Goal: Task Accomplishment & Management: Complete application form

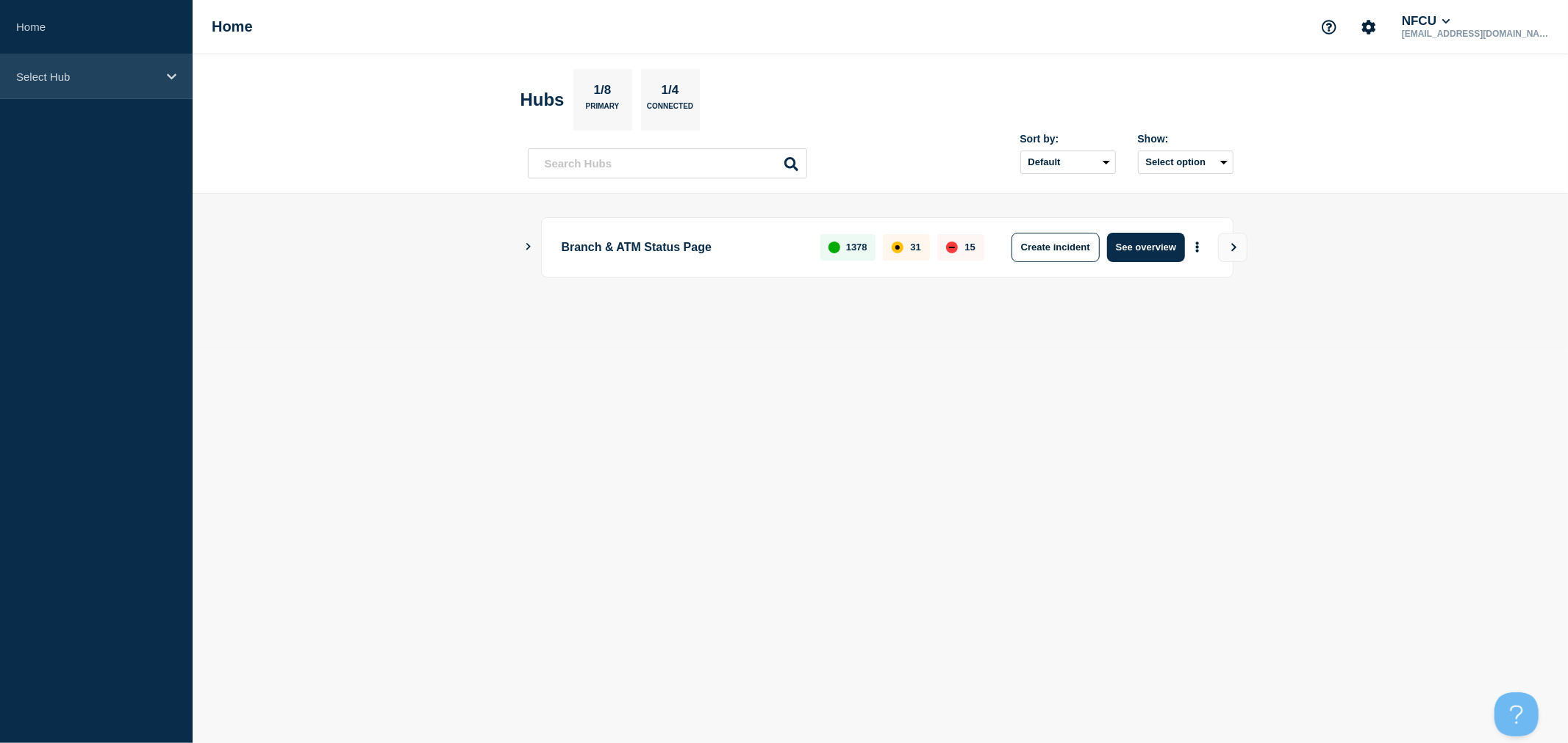
click at [137, 78] on p "Select Hub" at bounding box center [87, 77] width 141 height 12
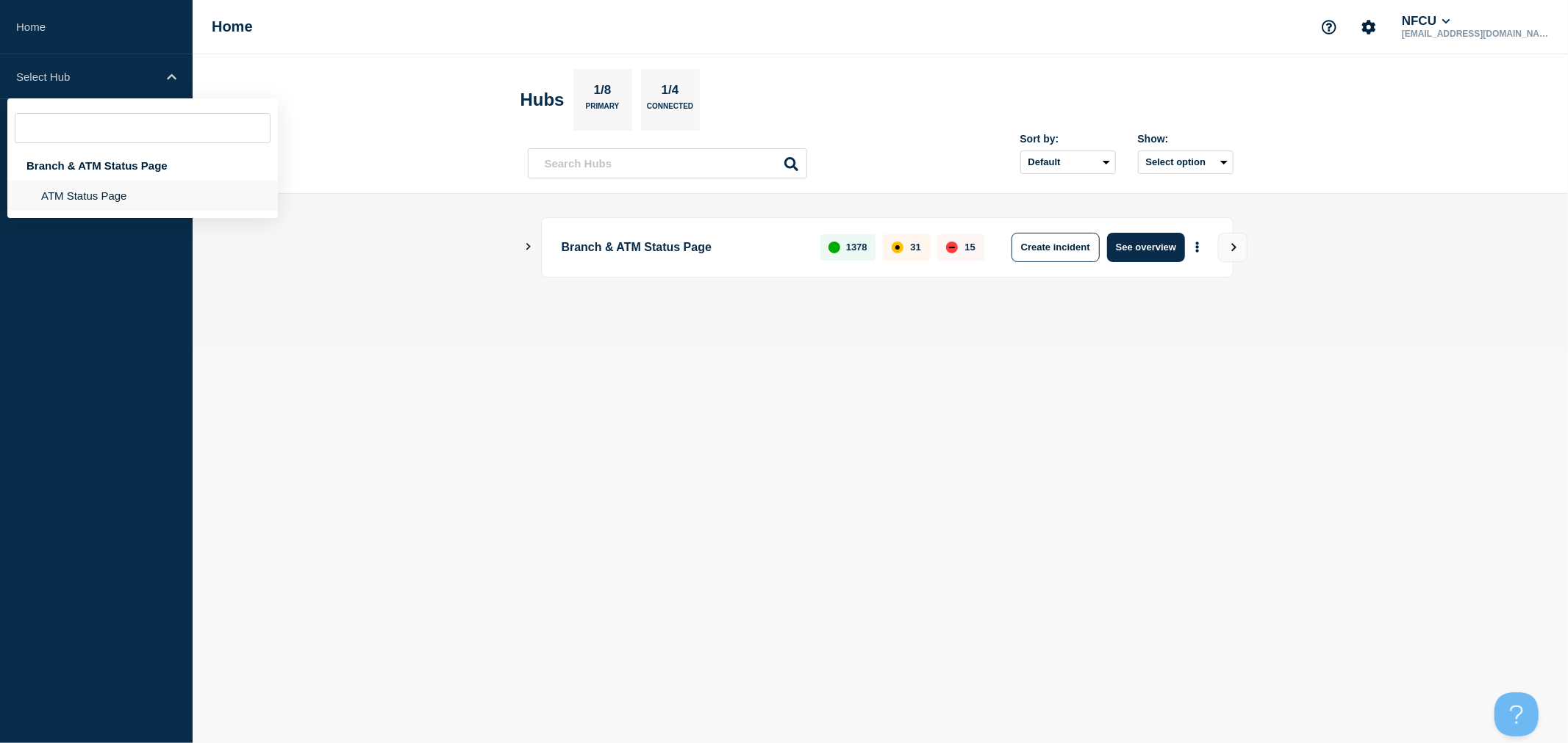
click at [133, 206] on li "ATM Status Page" at bounding box center [142, 195] width 270 height 30
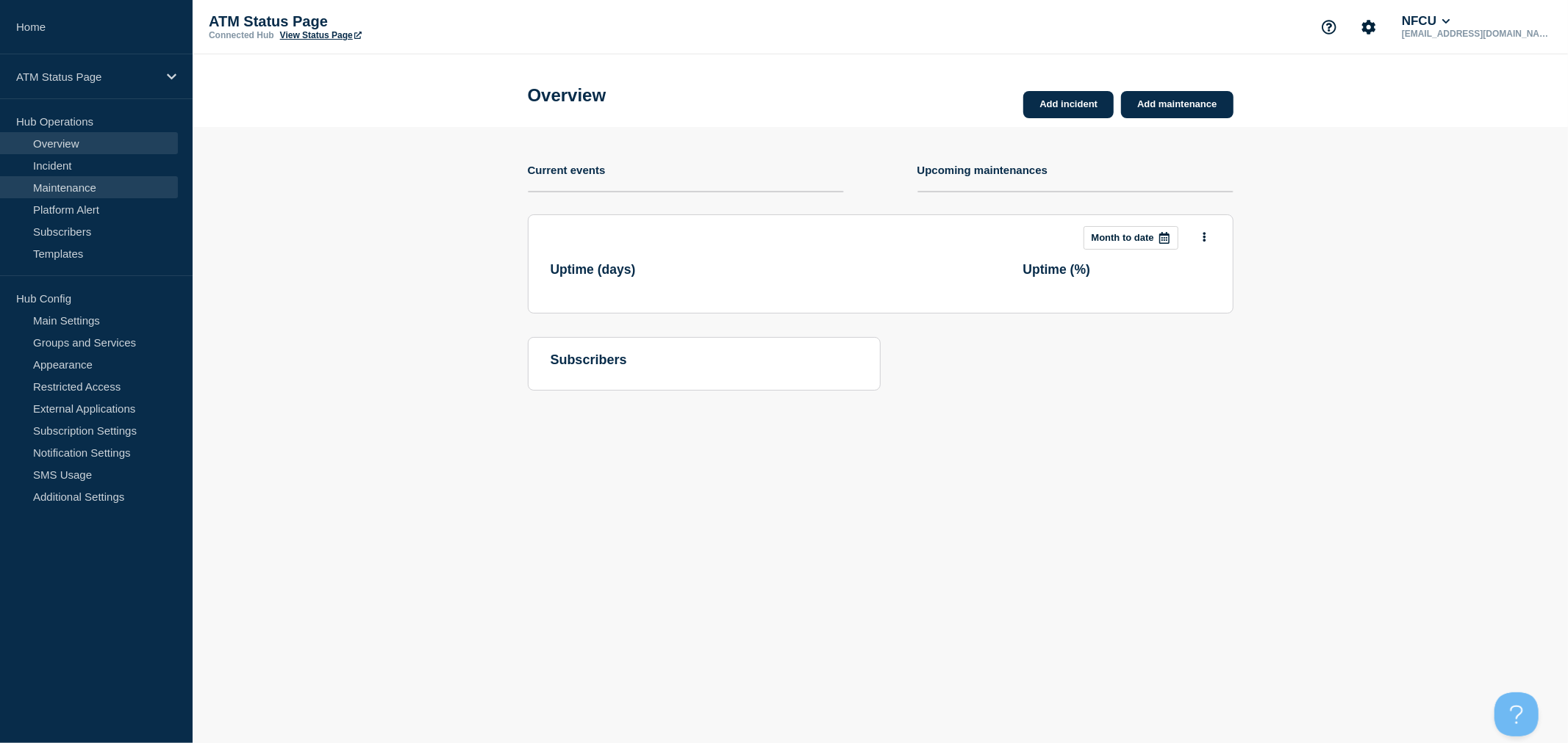
click at [78, 185] on link "Maintenance" at bounding box center [89, 186] width 178 height 22
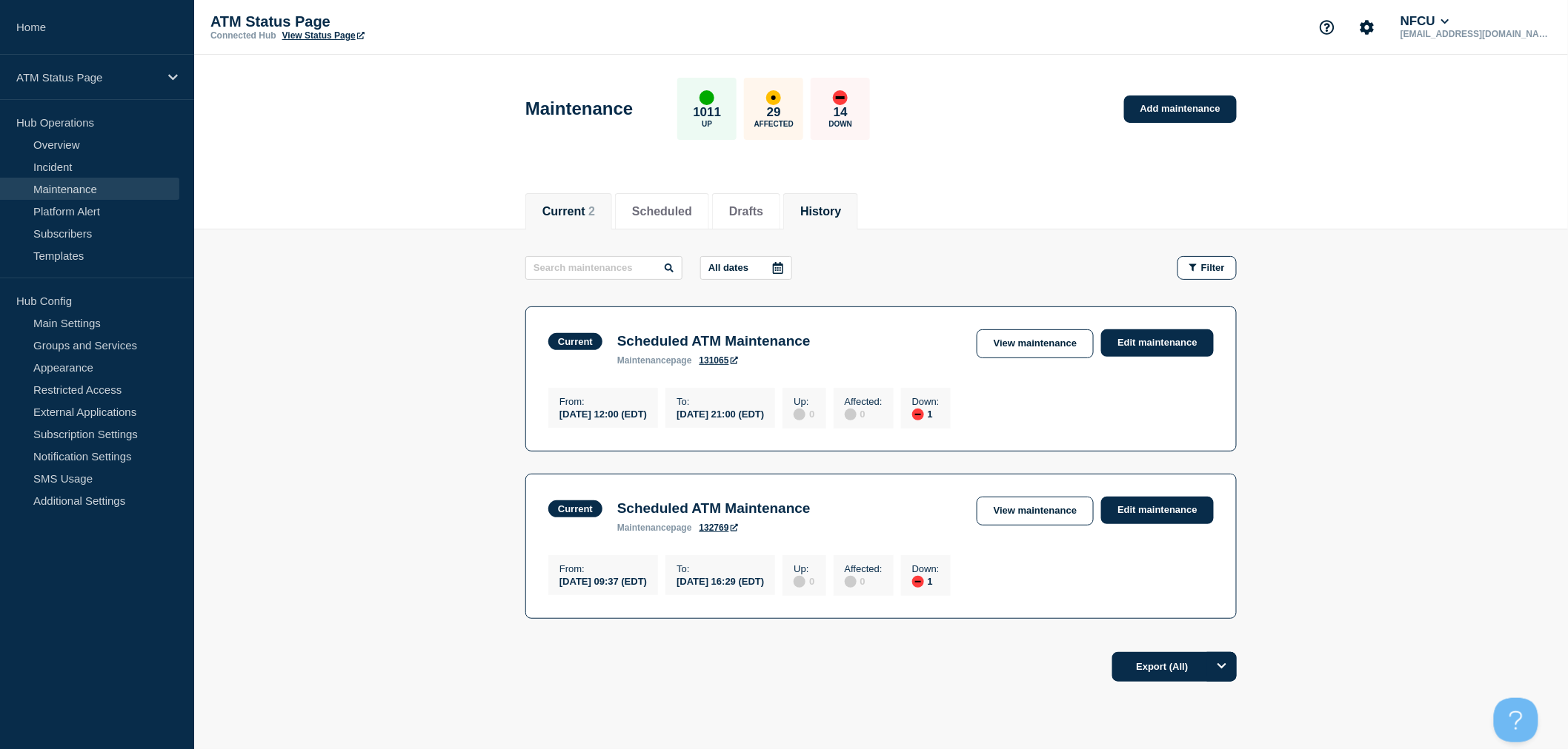
click at [841, 207] on button "History" at bounding box center [820, 212] width 40 height 13
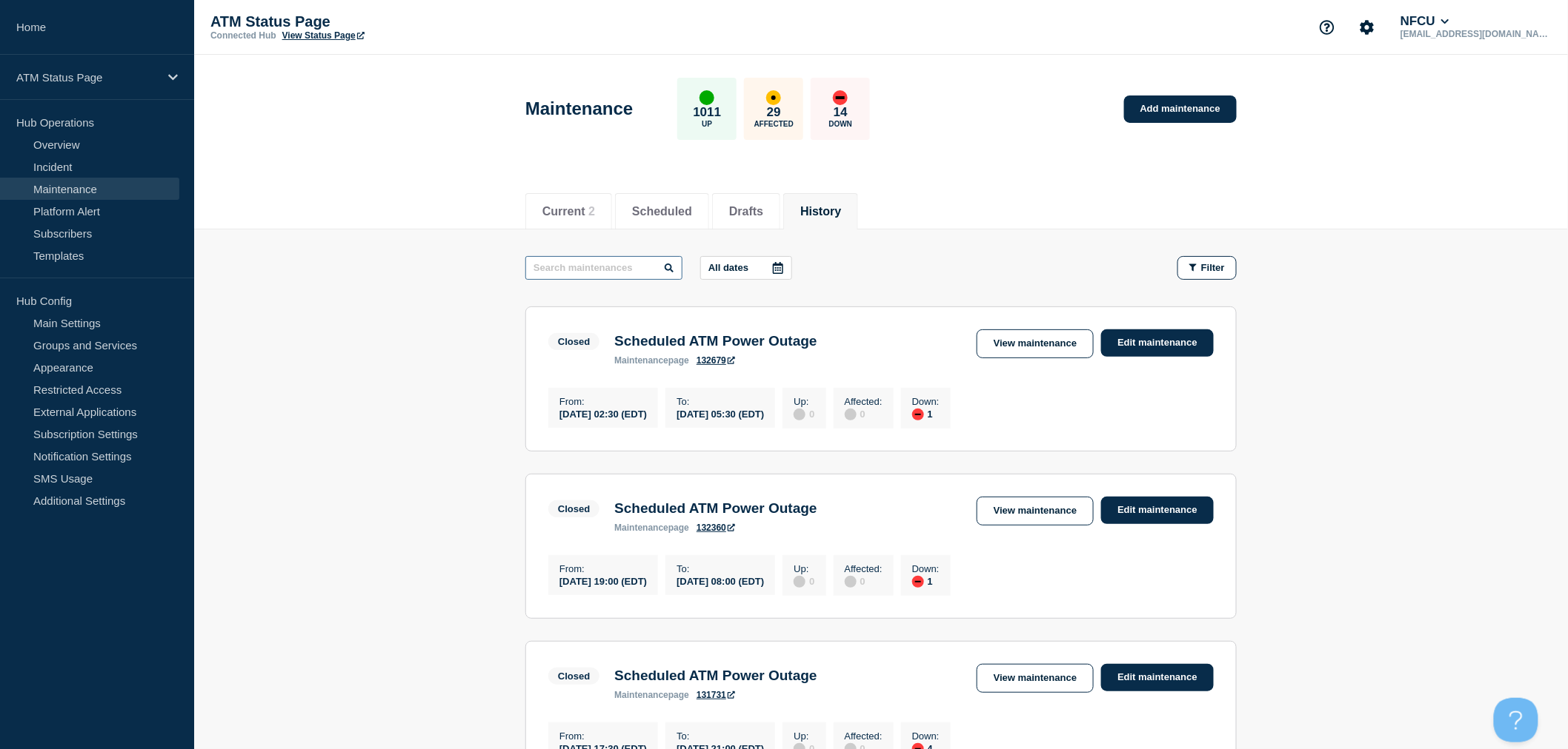
click at [627, 270] on input "text" at bounding box center [603, 268] width 157 height 24
click at [1179, 338] on link "Edit maintenance" at bounding box center [1157, 342] width 112 height 27
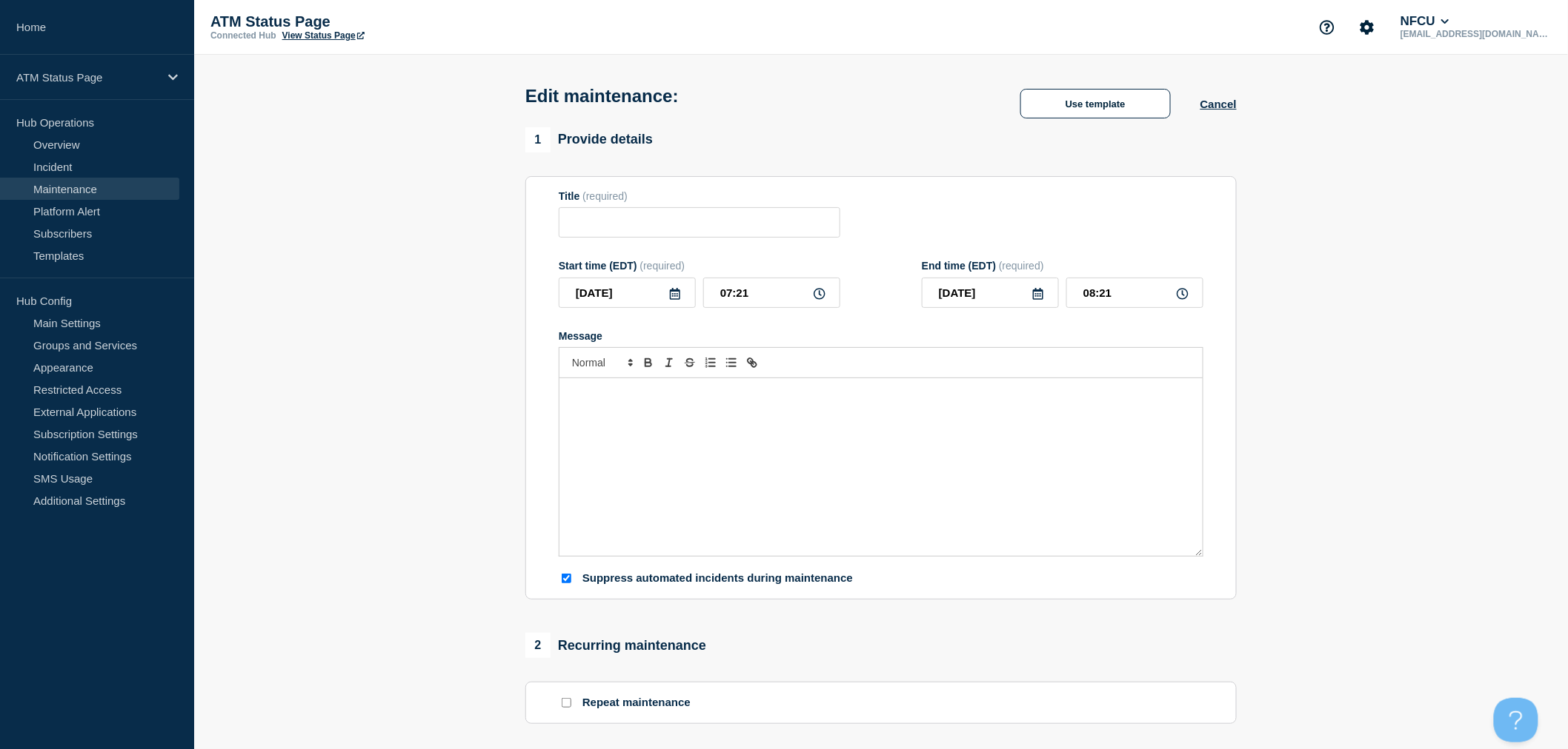
type input "Scheduled ATM Power Outage"
type input "[DATE]"
type input "02:30"
type input "[DATE]"
type input "05:30"
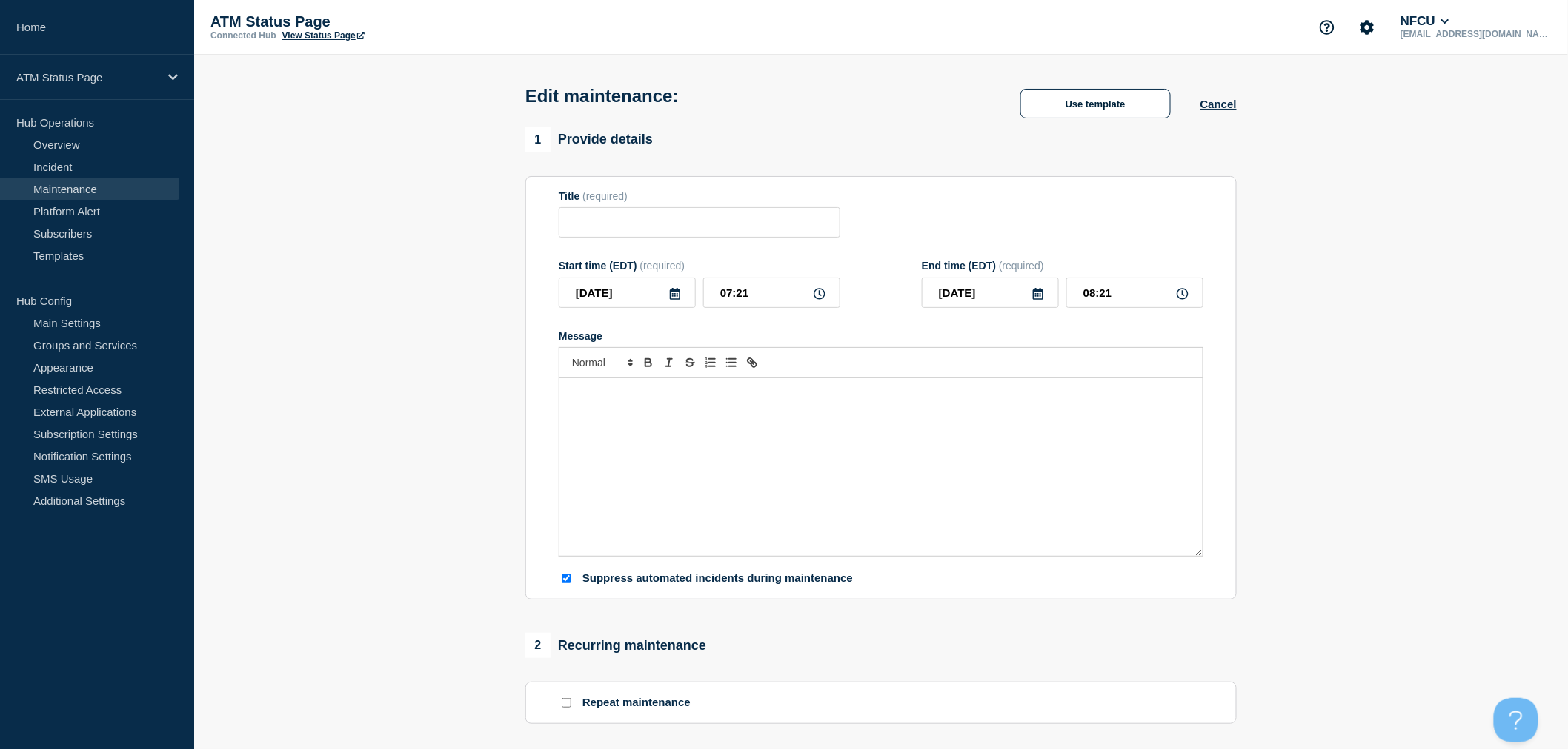
checkbox input "true"
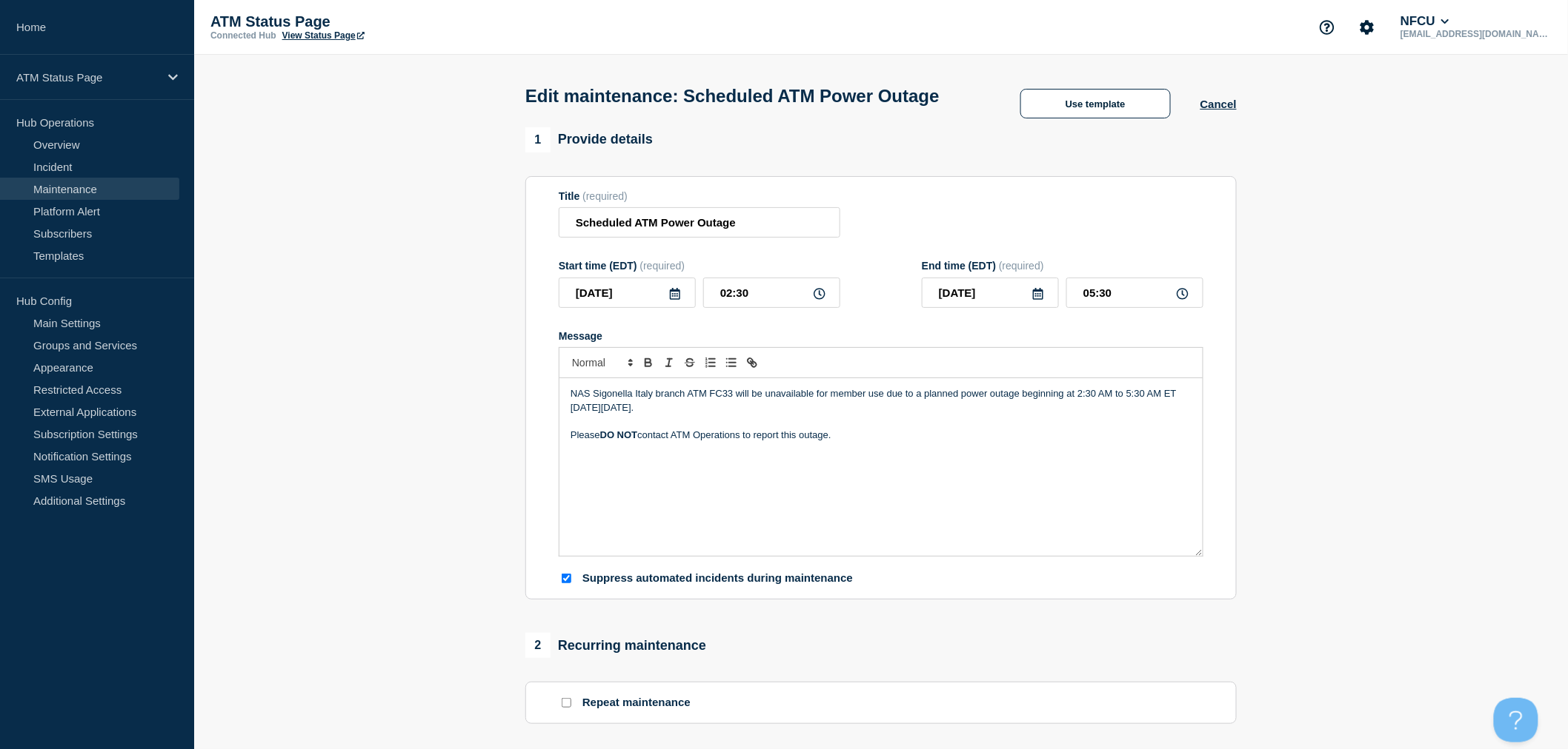
click at [842, 428] on p "Message" at bounding box center [880, 421] width 621 height 13
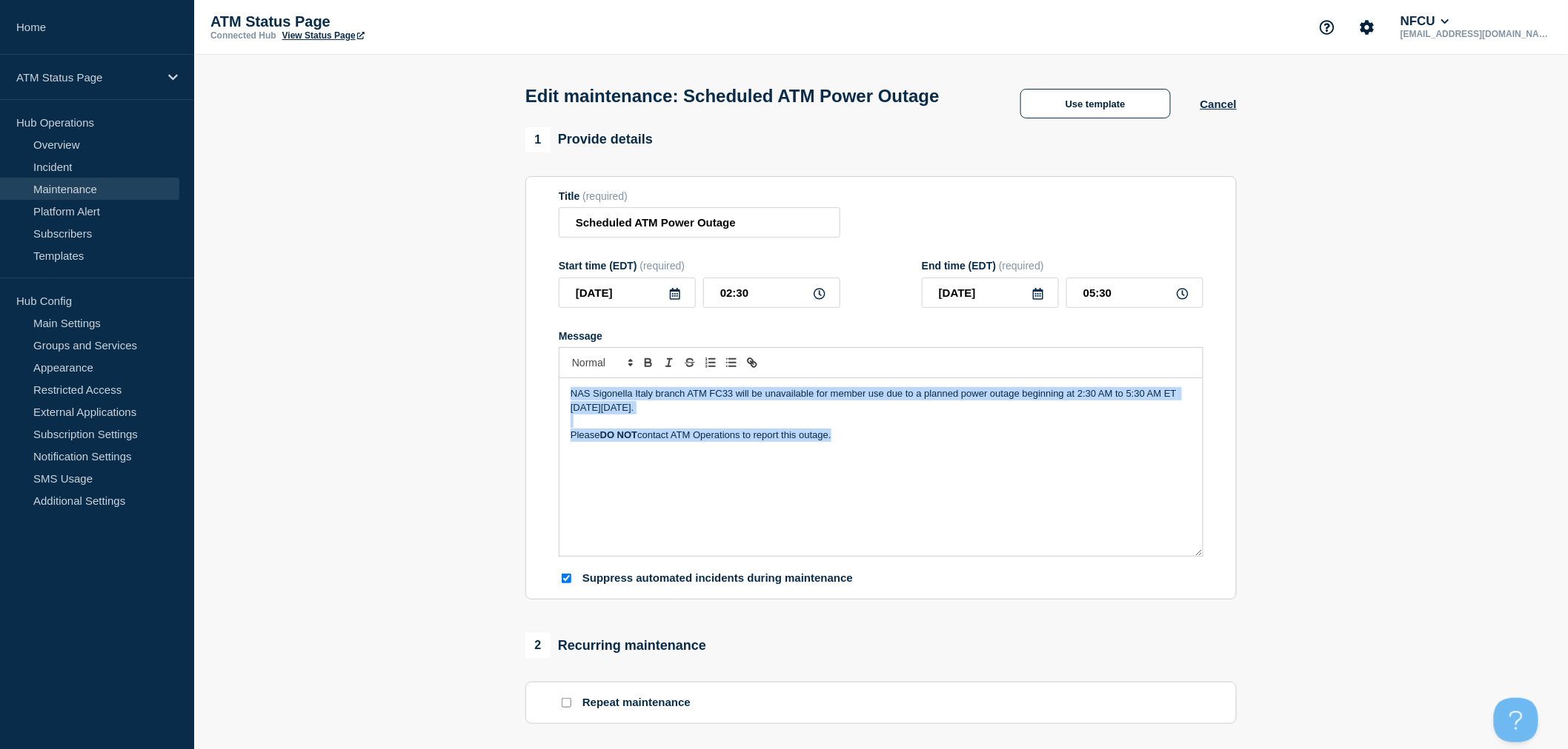
copy div "NAS Sigonella Italy branch ATM FC33 will be unavailable for member use due to a…"
click at [1231, 111] on button "Cancel" at bounding box center [1218, 104] width 36 height 12
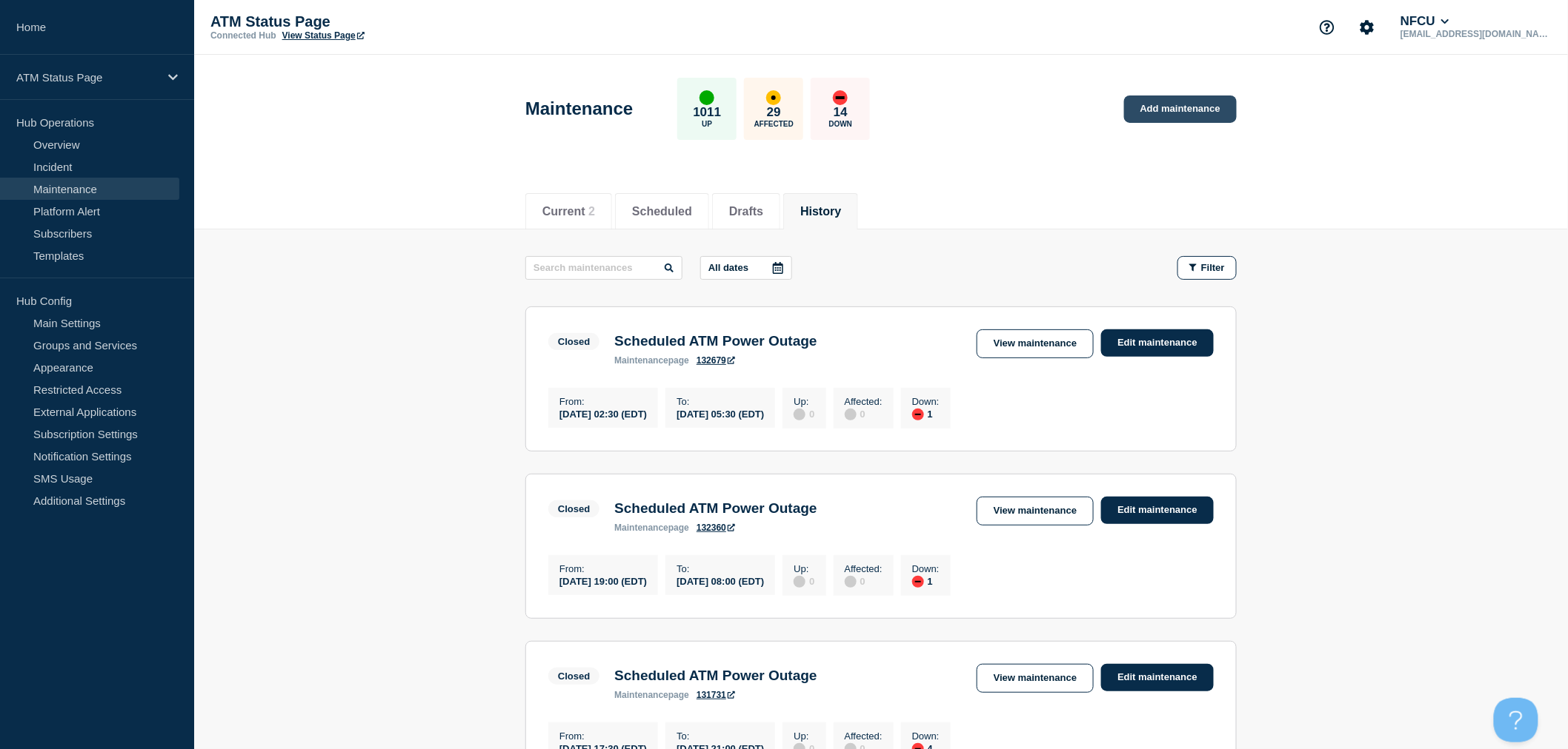
click at [1184, 108] on link "Add maintenance" at bounding box center [1180, 109] width 112 height 27
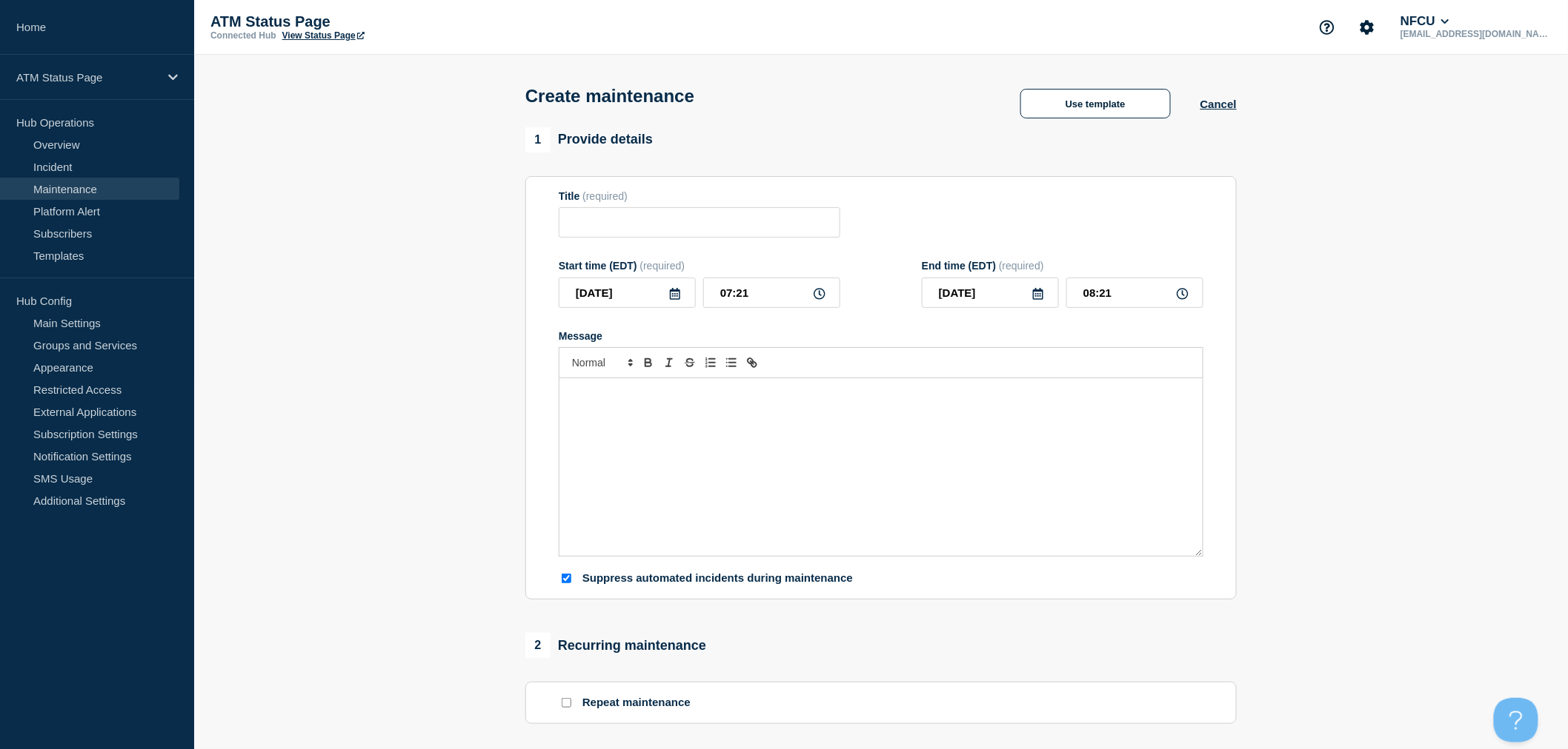
checkbox input "true"
click at [1100, 115] on button "Use template" at bounding box center [1095, 104] width 150 height 30
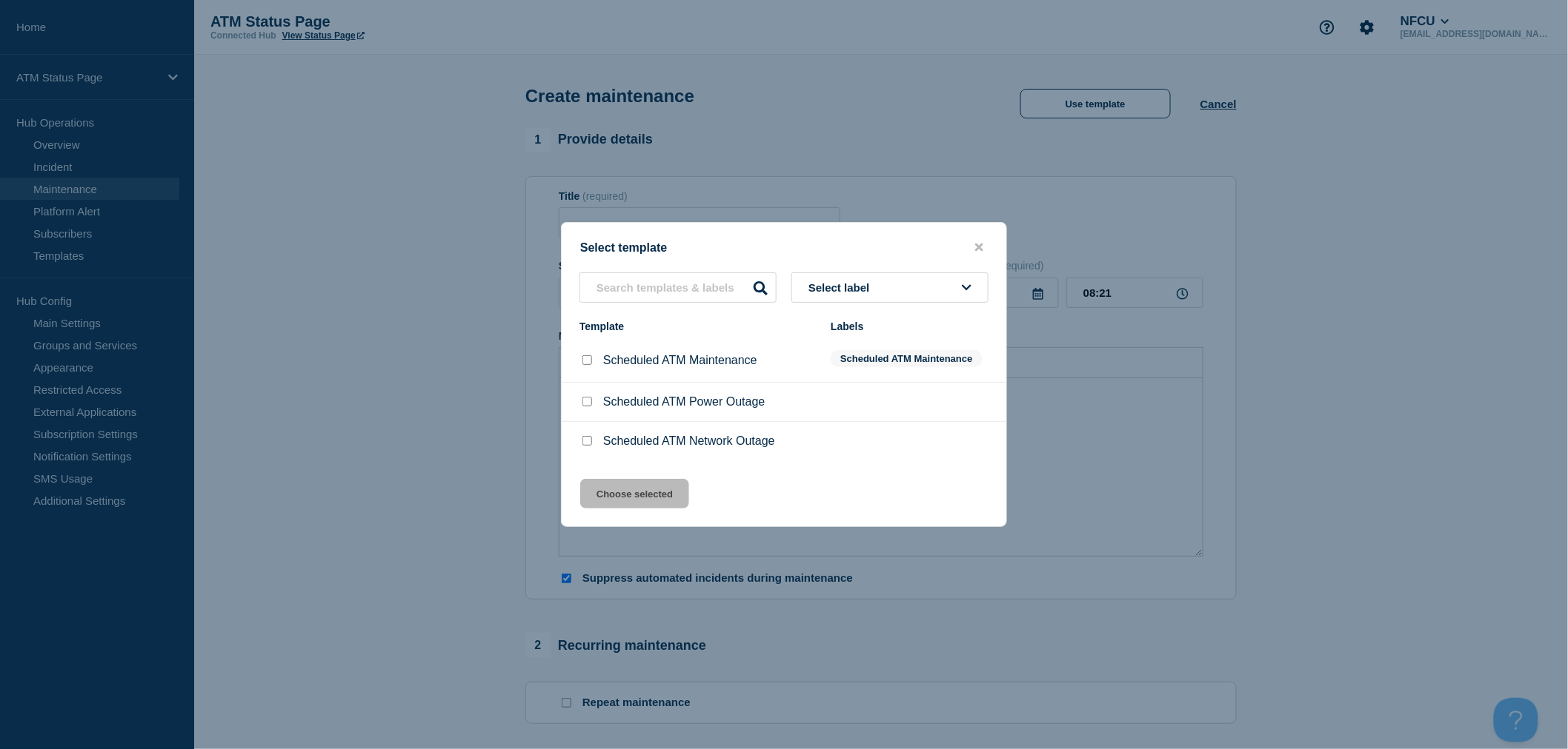
click at [581, 401] on div at bounding box center [587, 402] width 15 height 15
click at [585, 402] on input "Scheduled ATM Power Outage checkbox" at bounding box center [587, 401] width 10 height 10
checkbox input "true"
click at [649, 493] on button "Choose selected" at bounding box center [634, 494] width 109 height 30
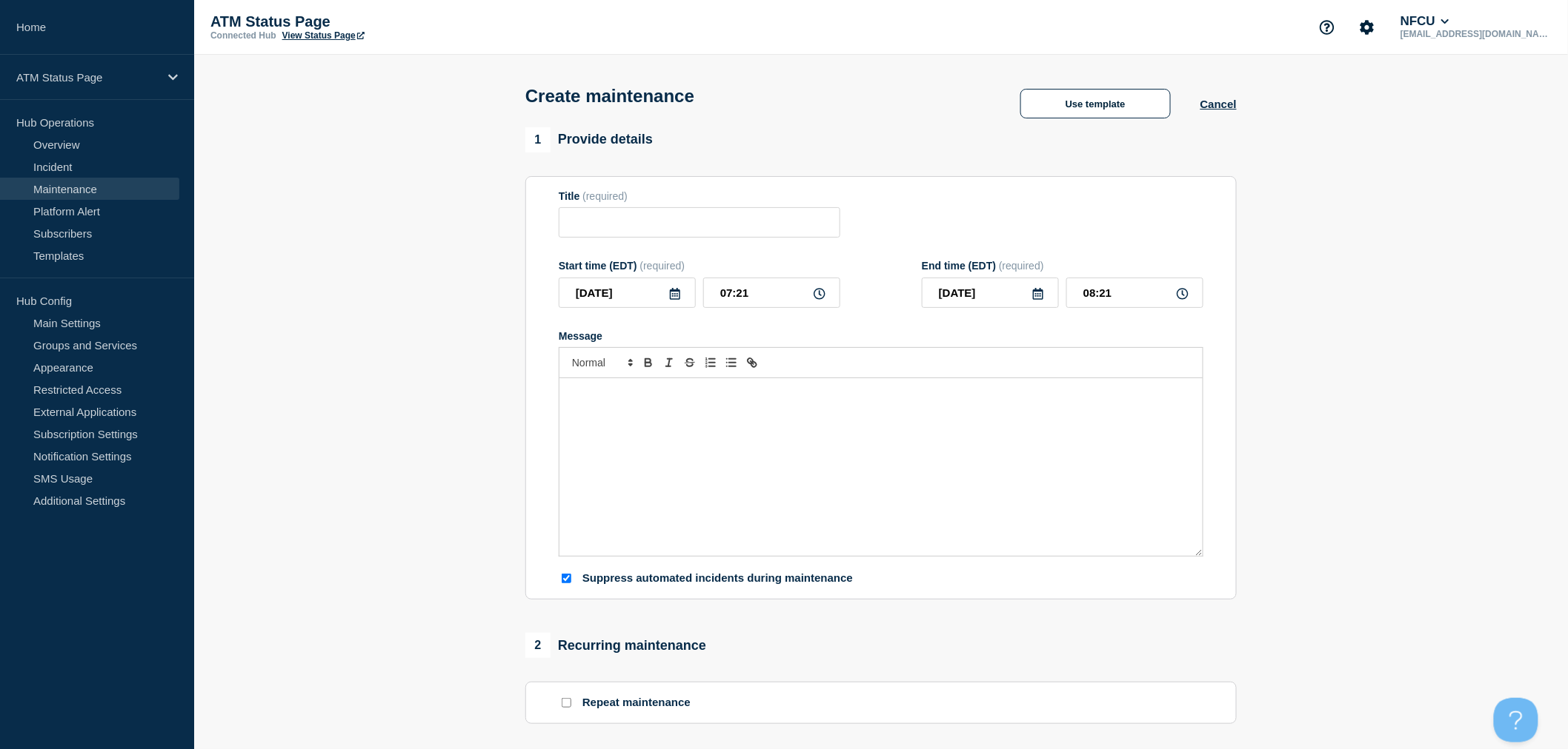
type input "Scheduled ATM Power Outage"
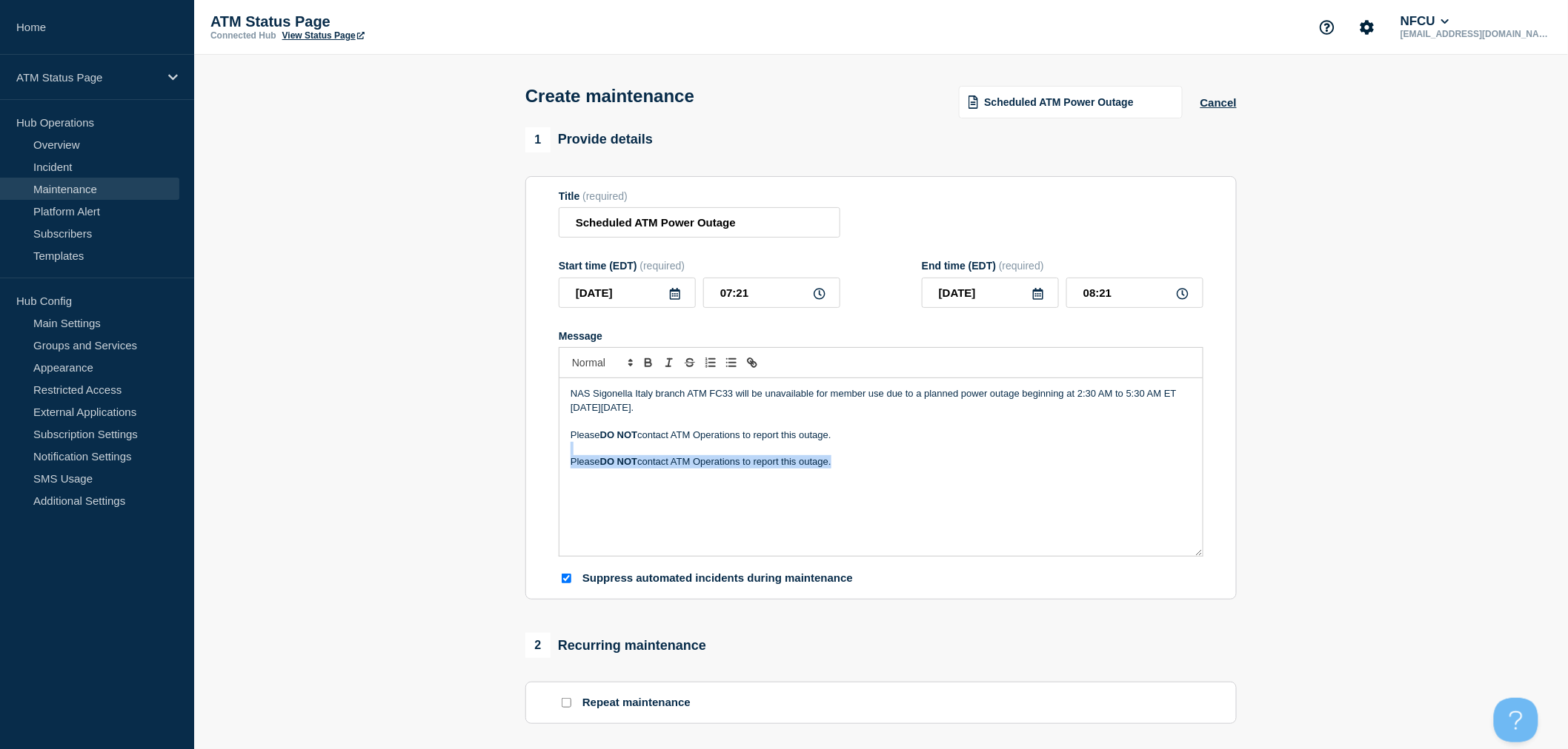
drag, startPoint x: 899, startPoint y: 474, endPoint x: 564, endPoint y: 453, distance: 335.7
click at [564, 453] on div "NAS Sigonella Italy branch ATM FC33 will be unavailable for member use due to a…" at bounding box center [881, 467] width 643 height 177
click at [573, 395] on p "NAS Sigonella Italy branch ATM FC33 will be unavailable for member use due to a…" at bounding box center [880, 400] width 621 height 27
click at [646, 413] on p "Iwakuni Japan Remote ATM FC3B will be unavailable for member use due to a plann…" at bounding box center [880, 400] width 621 height 27
click at [574, 406] on p "Iwakuni Japan Remote ATM FC3B will be unavailable for member use due to a plann…" at bounding box center [880, 400] width 621 height 27
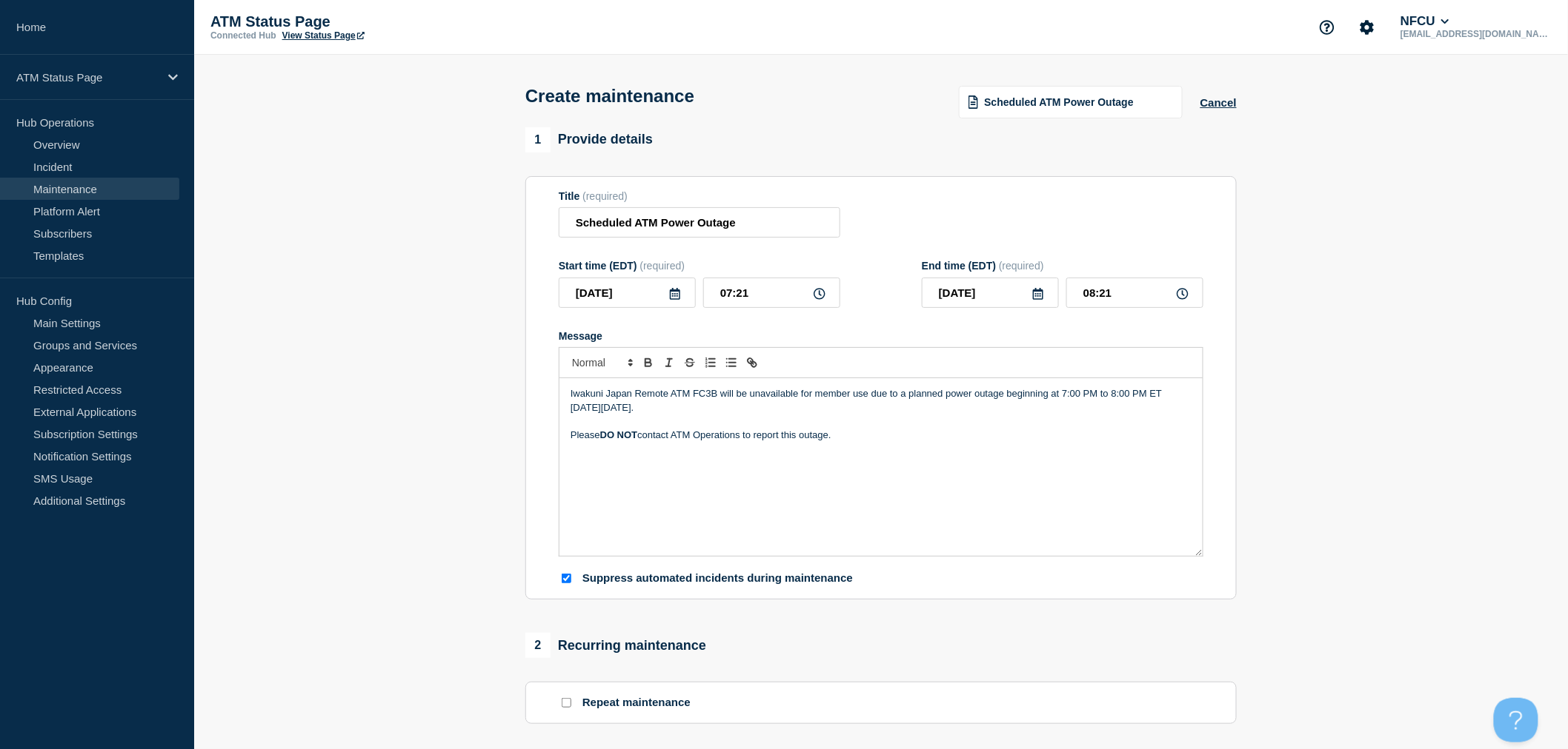
click at [964, 485] on div "Iwakuni Japan Remote ATM FC3B will be unavailable for member use due to a plann…" at bounding box center [881, 467] width 643 height 177
click at [675, 300] on icon at bounding box center [675, 293] width 11 height 11
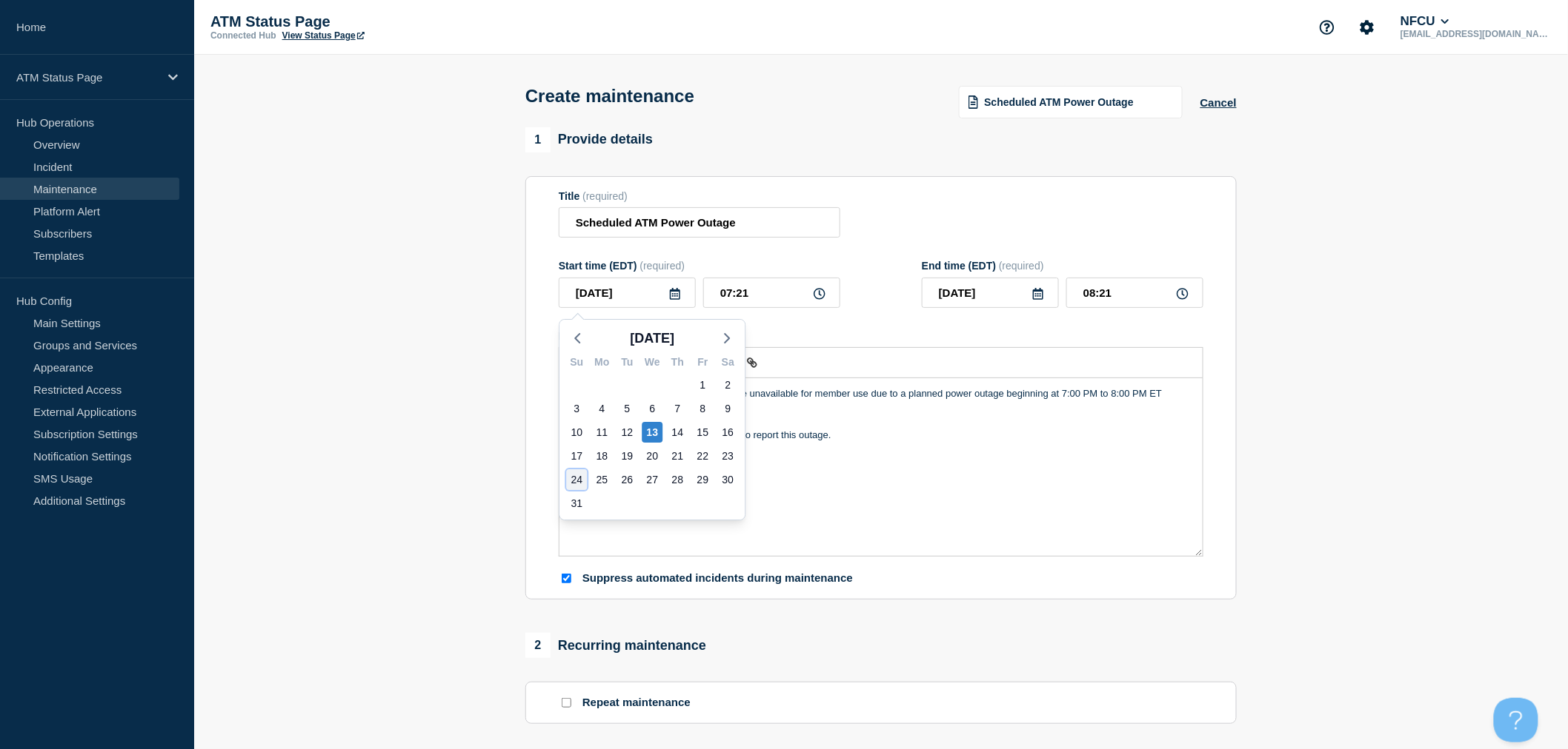
click at [573, 479] on div "24" at bounding box center [576, 480] width 21 height 21
type input "2025-08-24"
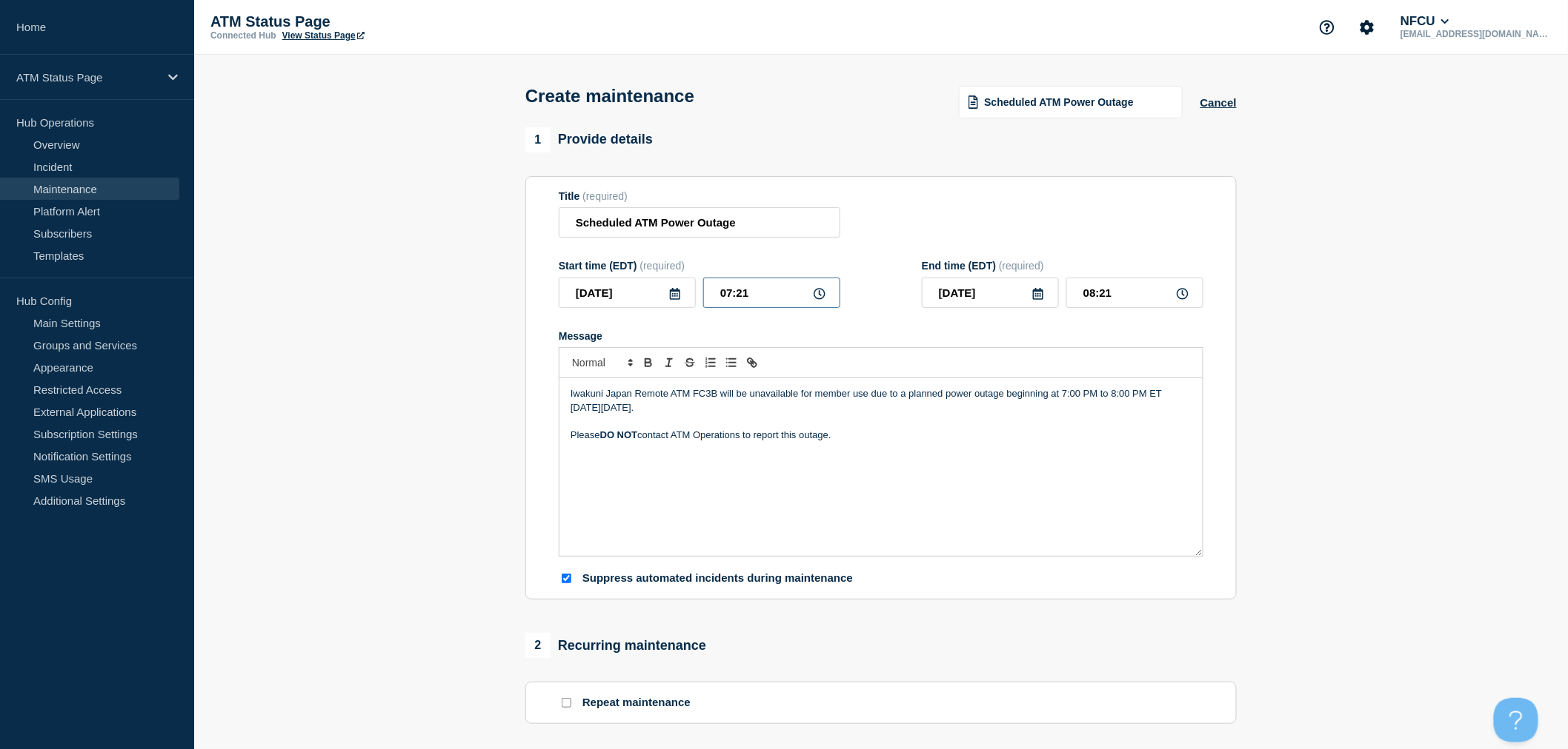
drag, startPoint x: 724, startPoint y: 296, endPoint x: 855, endPoint y: 299, distance: 131.0
click at [855, 299] on div "Start time (EDT) (required) 2025-08-24 07:21 End time (EDT) (required) 2025-08-…" at bounding box center [881, 284] width 645 height 48
type input "19:00"
type input "20:00"
click at [1478, 313] on section "1 Provide details Title (required) Scheduled ATM Power Outage Start time (EDT) …" at bounding box center [881, 641] width 1374 height 1028
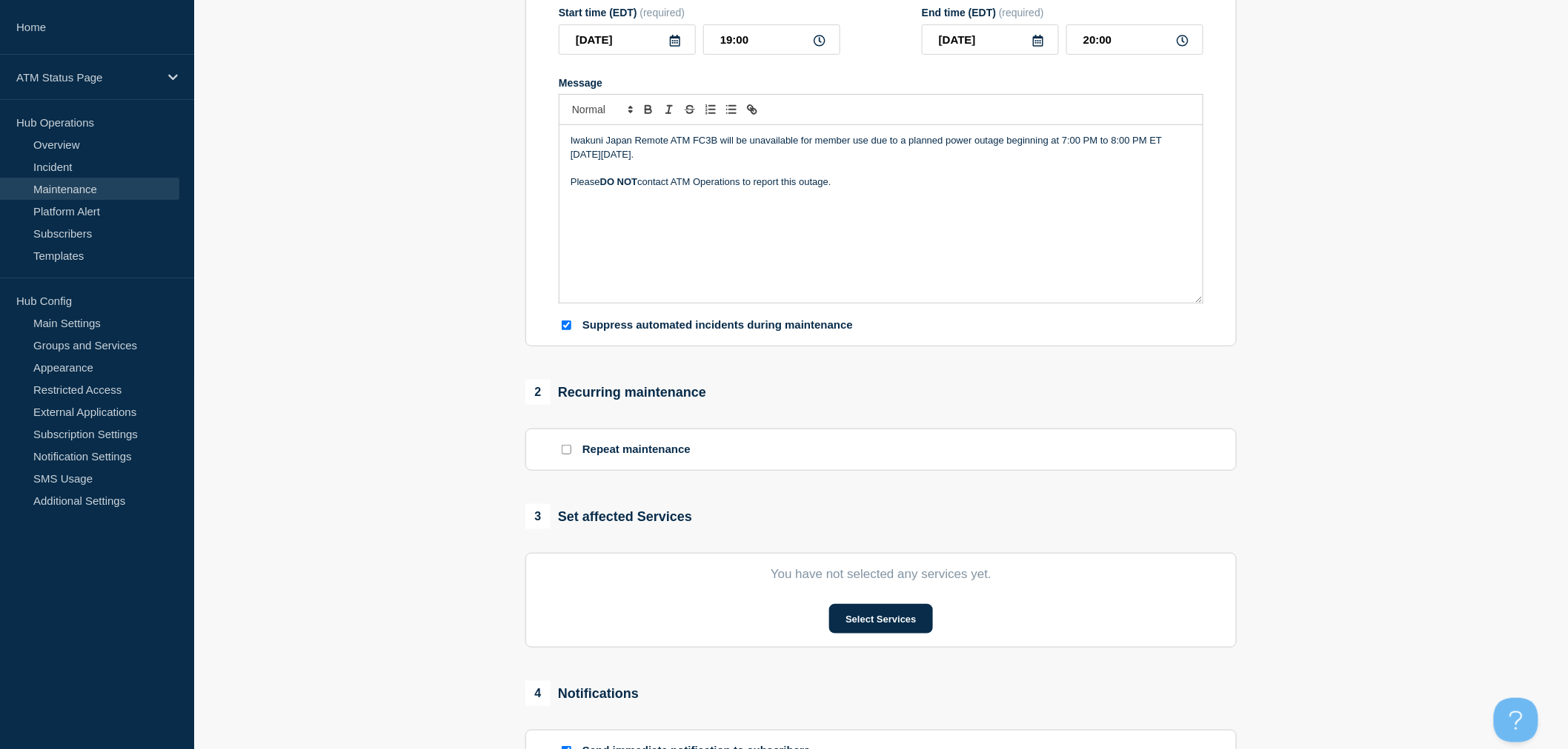
scroll to position [493, 0]
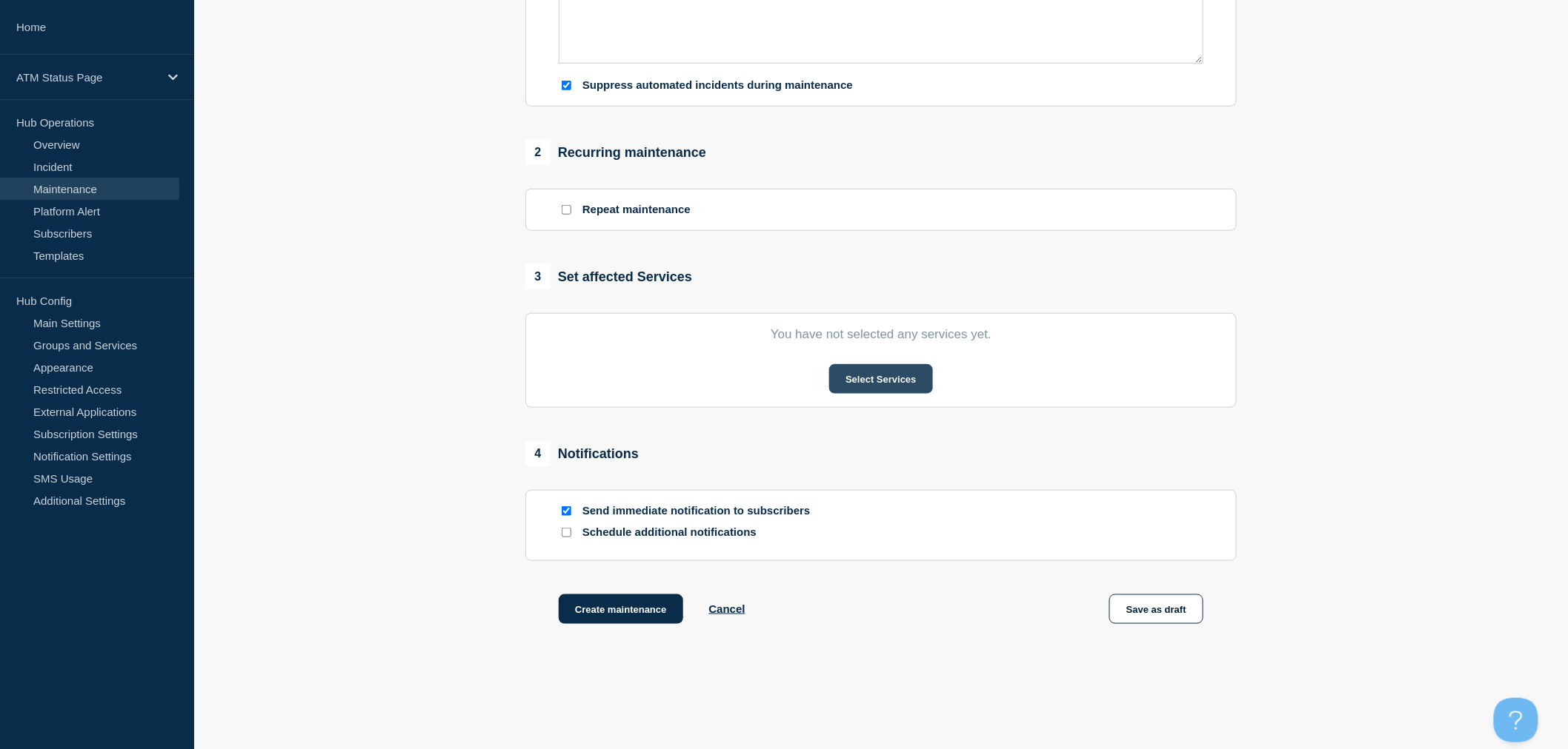
click at [908, 386] on button "Select Services" at bounding box center [880, 379] width 103 height 30
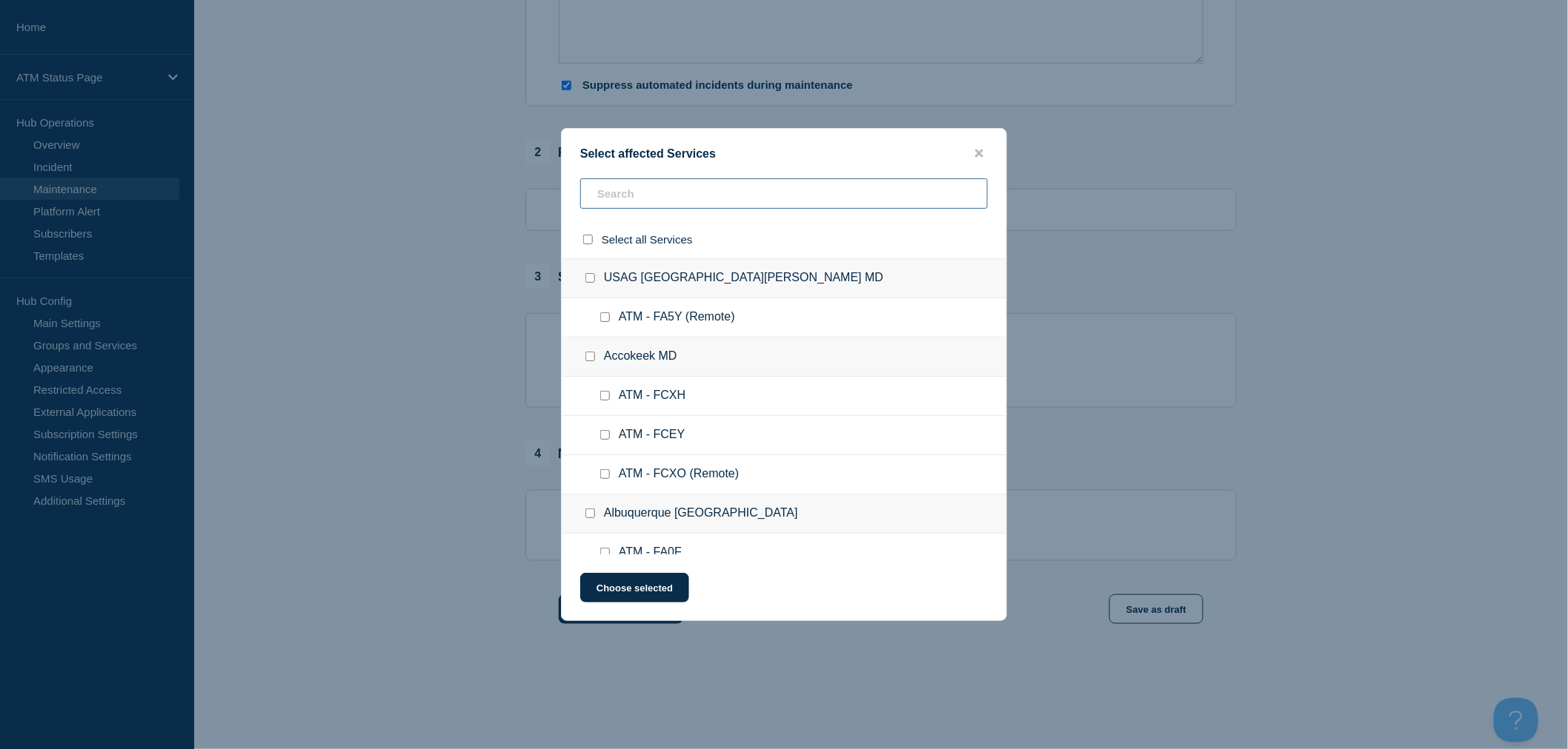
click at [645, 209] on input "text" at bounding box center [784, 193] width 408 height 31
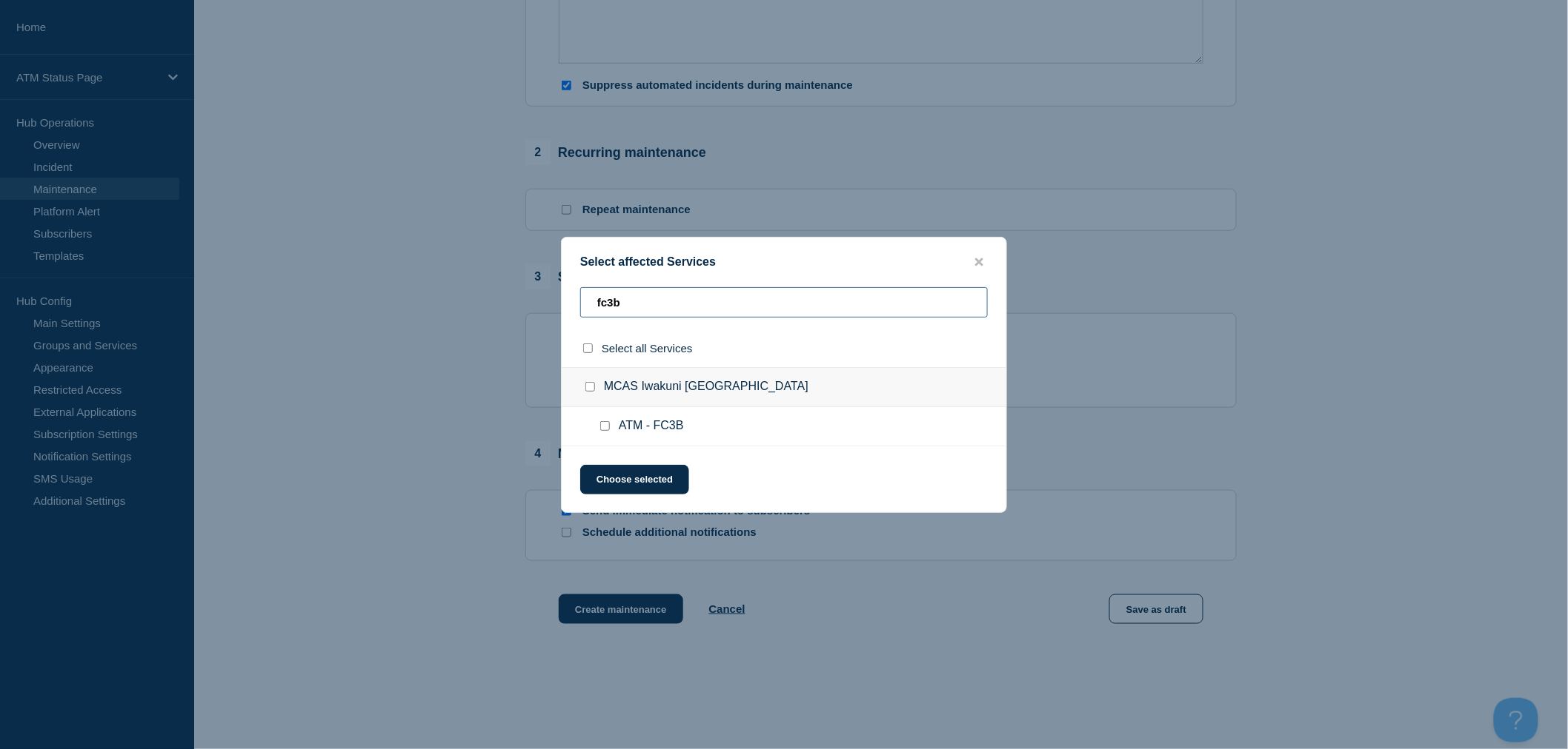
type input "fc3b"
click at [598, 427] on div at bounding box center [608, 426] width 21 height 15
click at [600, 428] on input "ATM - FC3B checkbox" at bounding box center [604, 426] width 10 height 10
checkbox input "true"
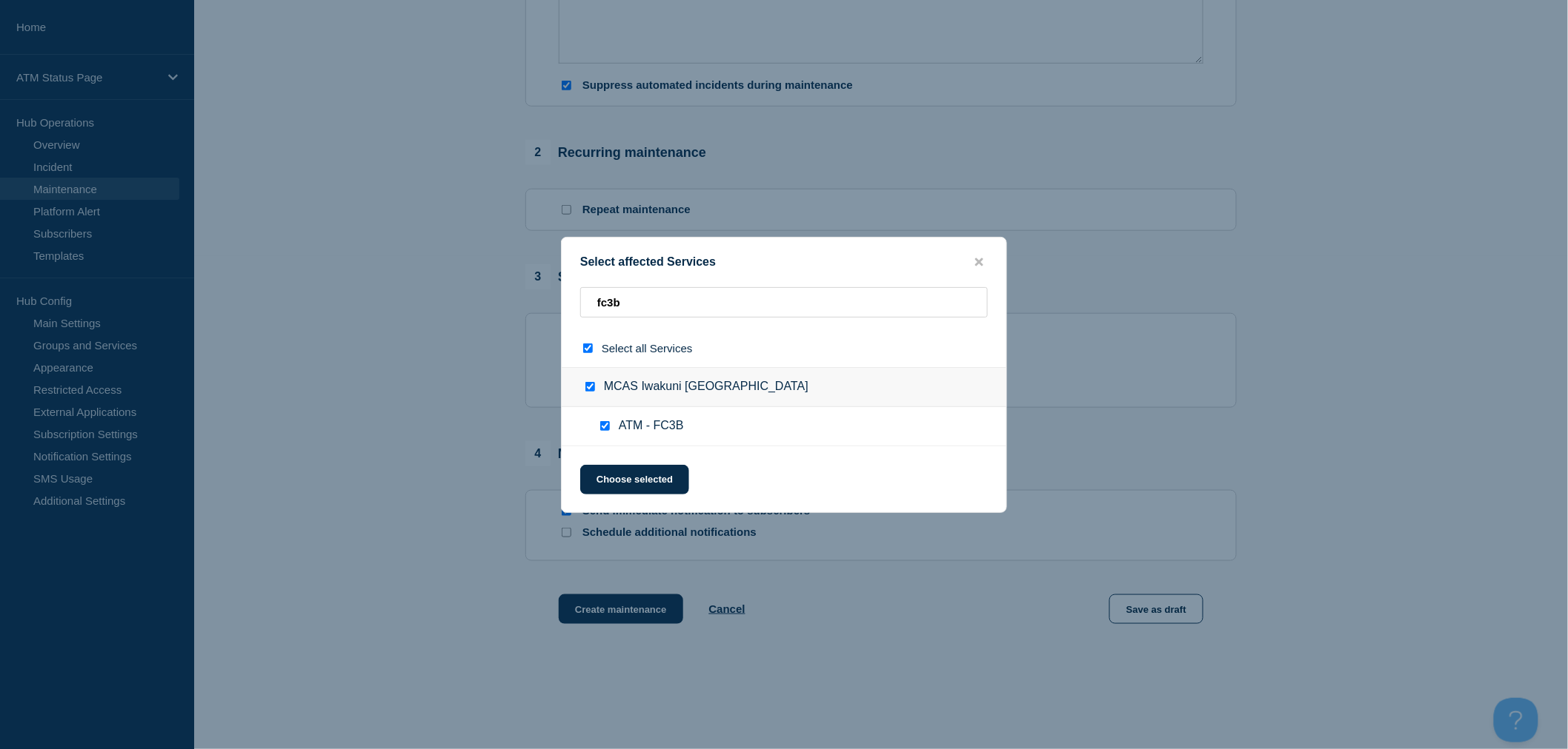
checkbox input "true"
click at [642, 479] on button "Choose selected" at bounding box center [634, 480] width 109 height 30
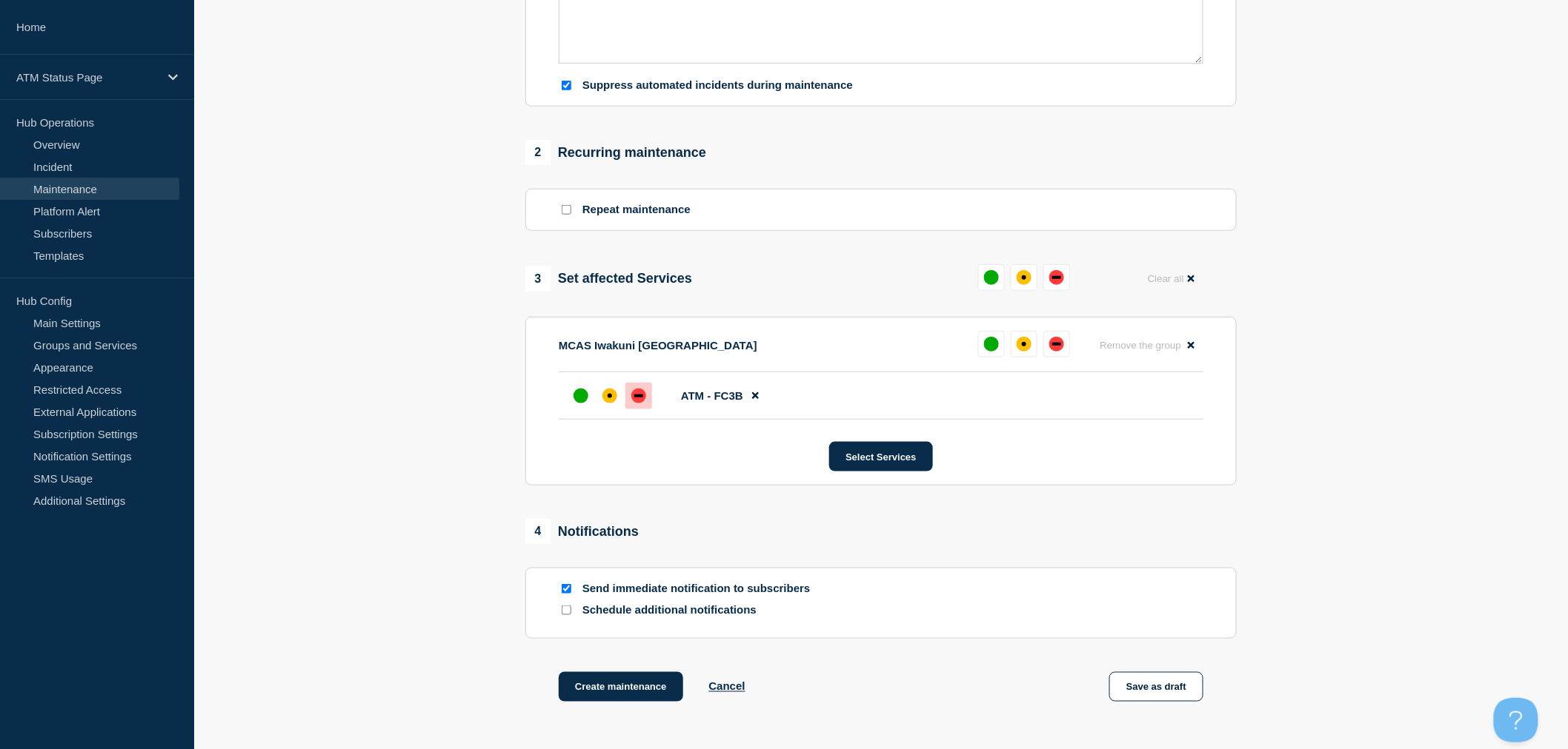
click at [646, 404] on div "down" at bounding box center [639, 396] width 15 height 15
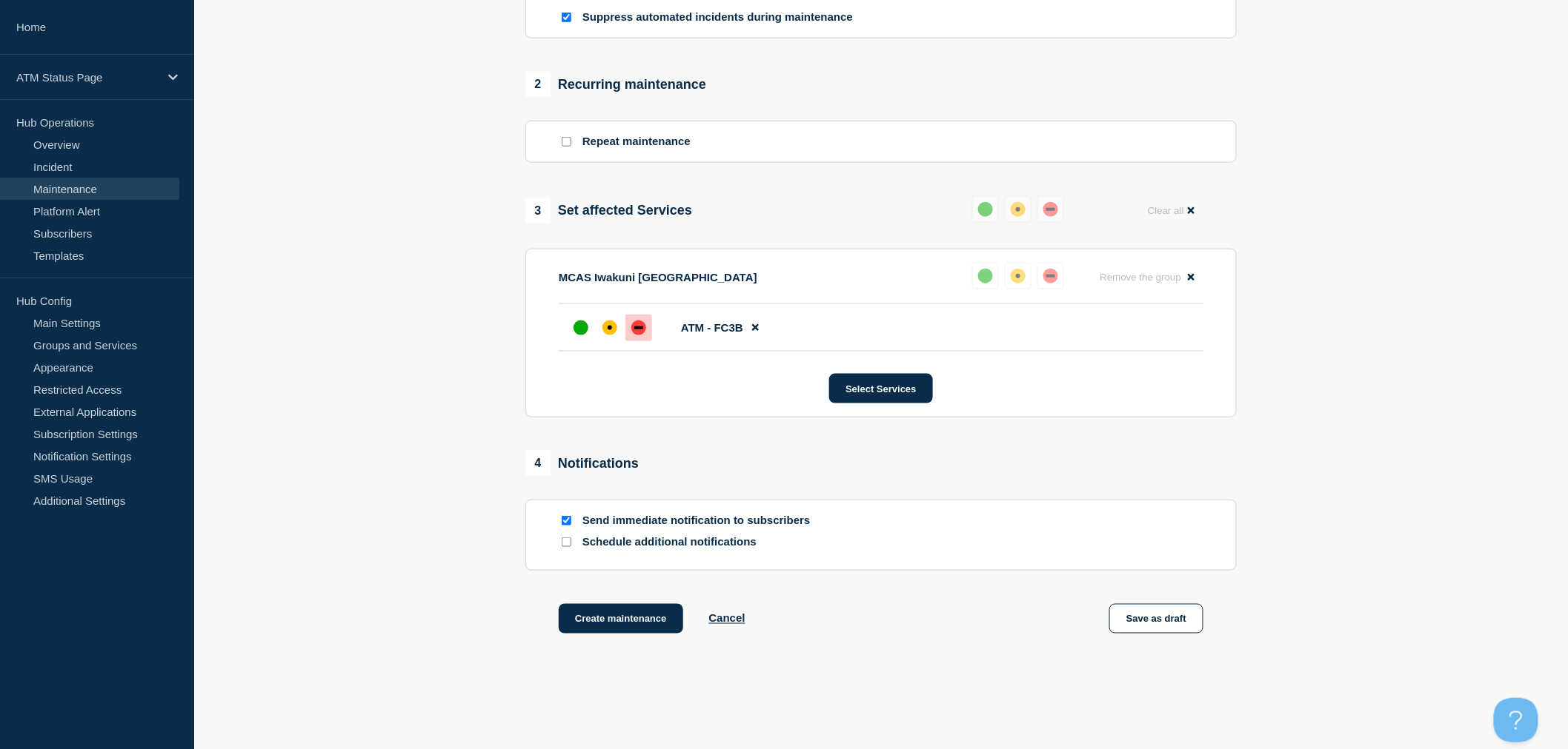
scroll to position [622, 0]
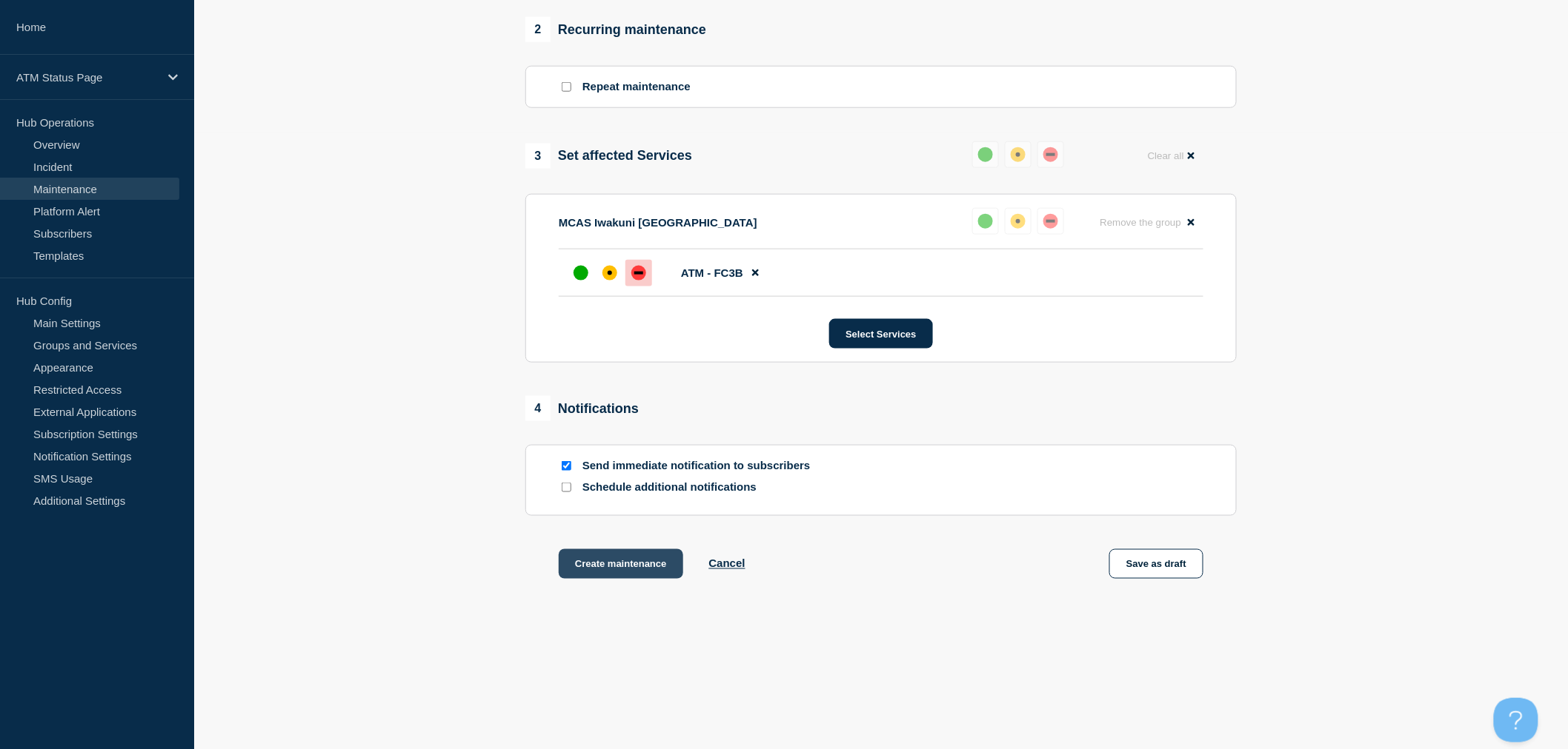
click at [665, 572] on button "Create maintenance" at bounding box center [621, 565] width 125 height 30
